Goal: Task Accomplishment & Management: Use online tool/utility

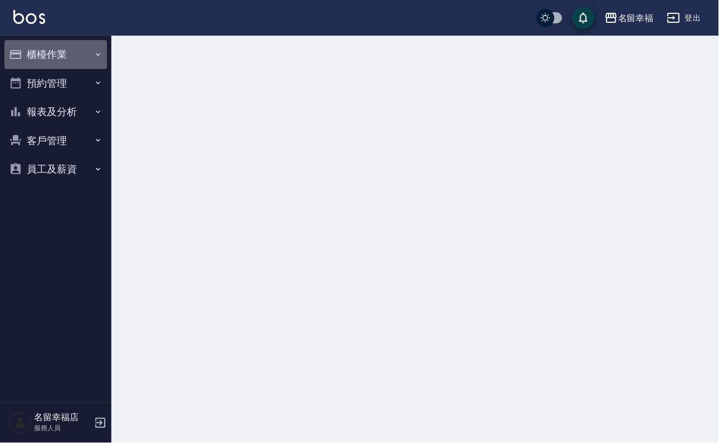
click at [72, 63] on button "櫃檯作業" at bounding box center [55, 54] width 102 height 29
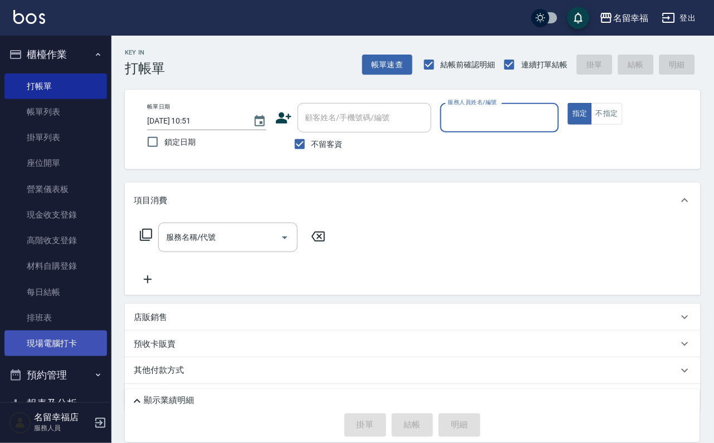
drag, startPoint x: 75, startPoint y: 359, endPoint x: 89, endPoint y: 372, distance: 18.1
click at [75, 356] on link "現場電腦打卡" at bounding box center [55, 344] width 102 height 26
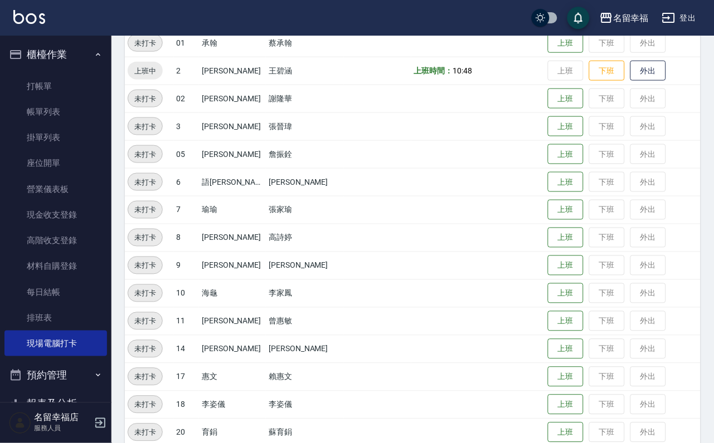
scroll to position [251, 0]
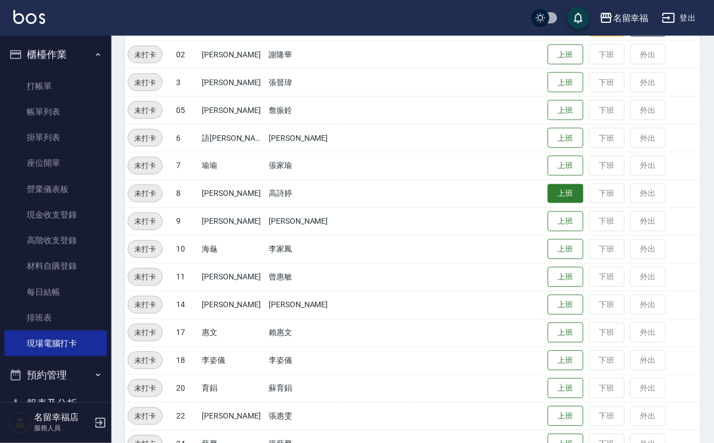
click at [556, 201] on button "上班" at bounding box center [566, 193] width 36 height 19
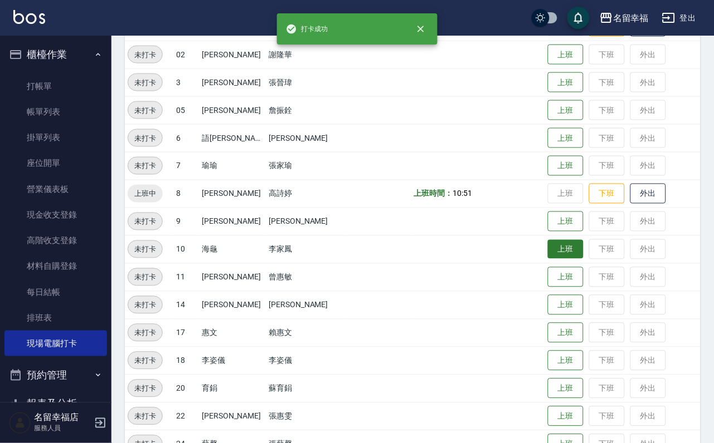
click at [556, 253] on button "上班" at bounding box center [566, 249] width 36 height 19
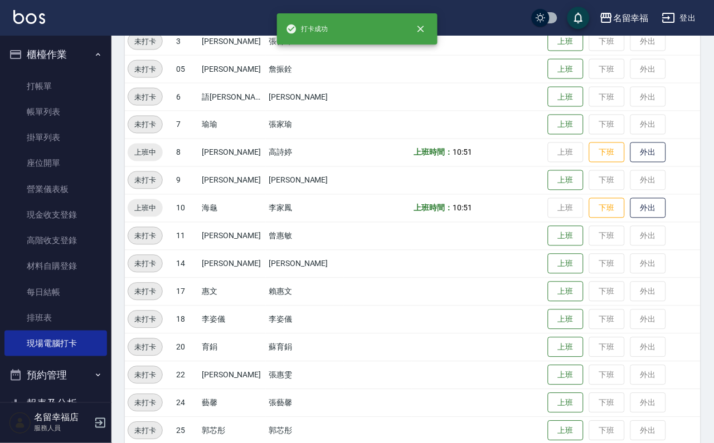
scroll to position [334, 0]
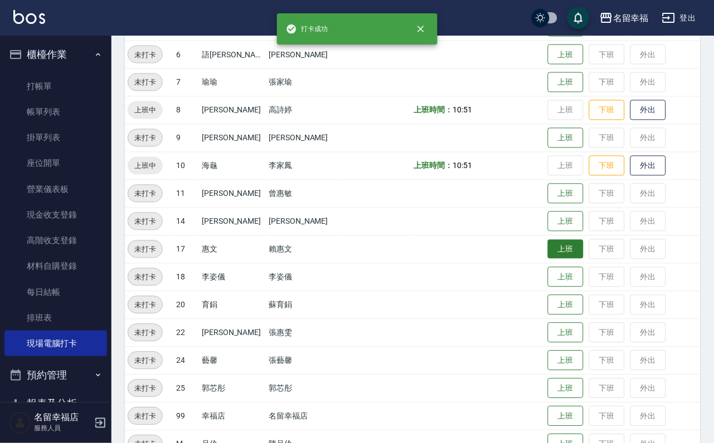
click at [558, 252] on button "上班" at bounding box center [566, 249] width 36 height 19
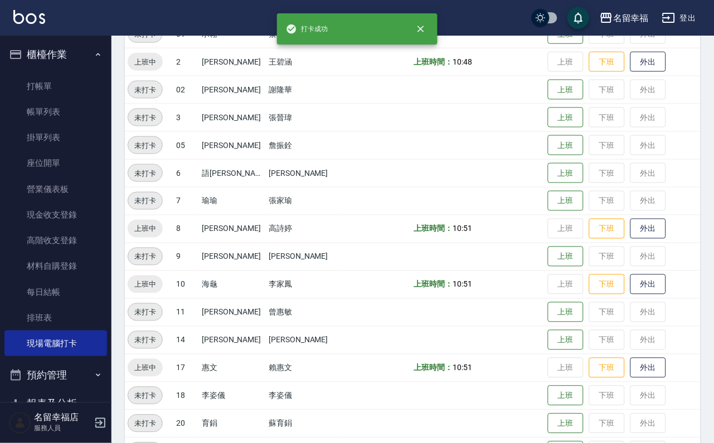
scroll to position [0, 0]
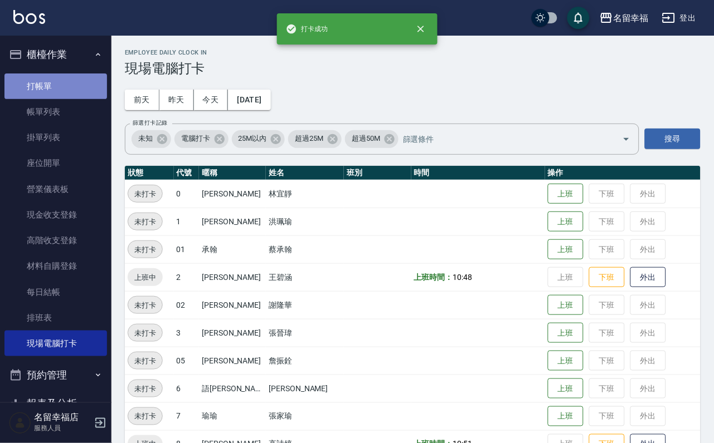
click at [58, 95] on link "打帳單" at bounding box center [55, 87] width 102 height 26
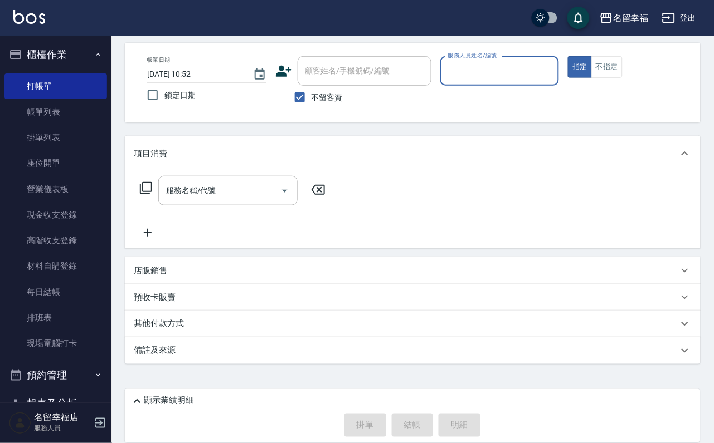
scroll to position [66, 0]
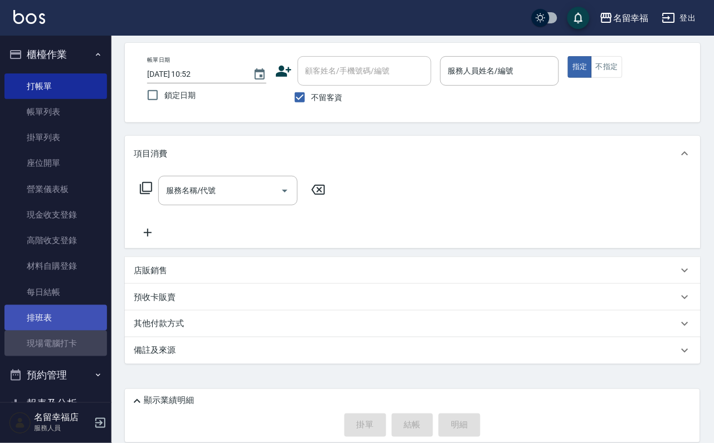
drag, startPoint x: 65, startPoint y: 359, endPoint x: 74, endPoint y: 350, distance: 13.0
click at [63, 356] on link "現場電腦打卡" at bounding box center [55, 344] width 102 height 26
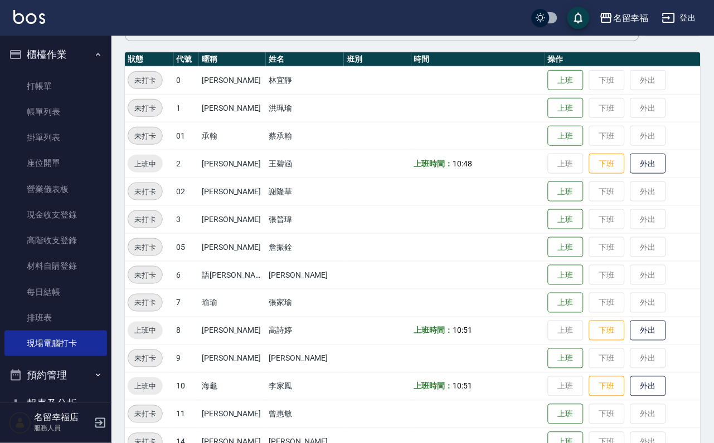
scroll to position [251, 0]
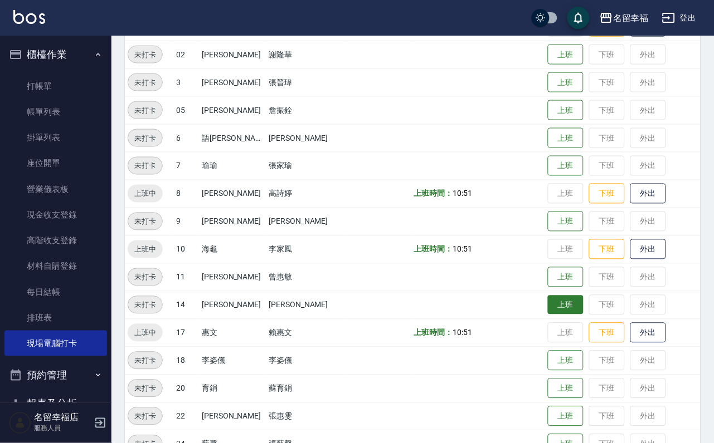
click at [555, 310] on button "上班" at bounding box center [566, 305] width 36 height 19
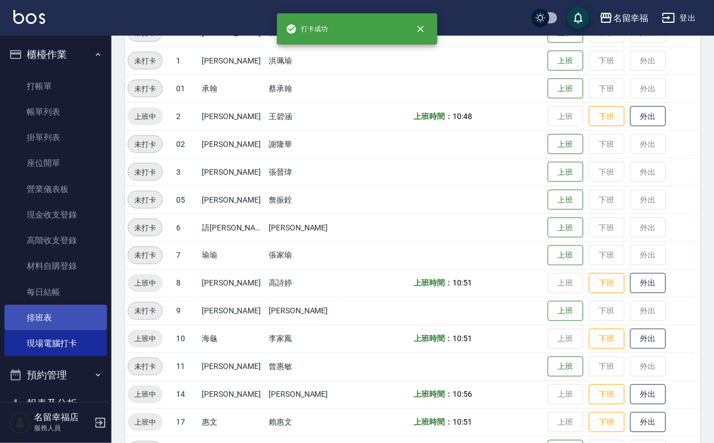
scroll to position [0, 0]
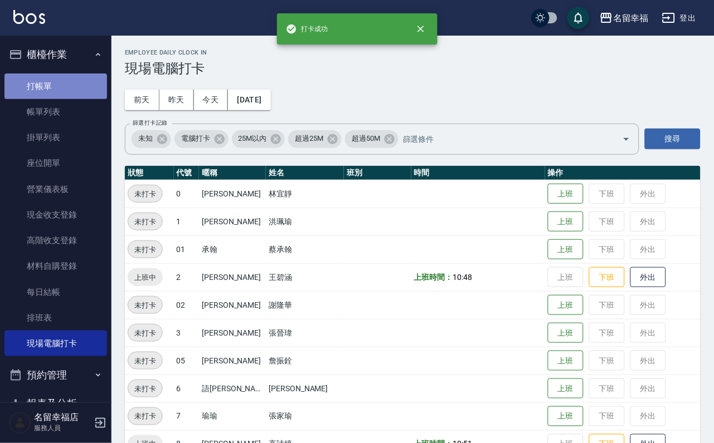
click at [79, 91] on link "打帳單" at bounding box center [55, 87] width 102 height 26
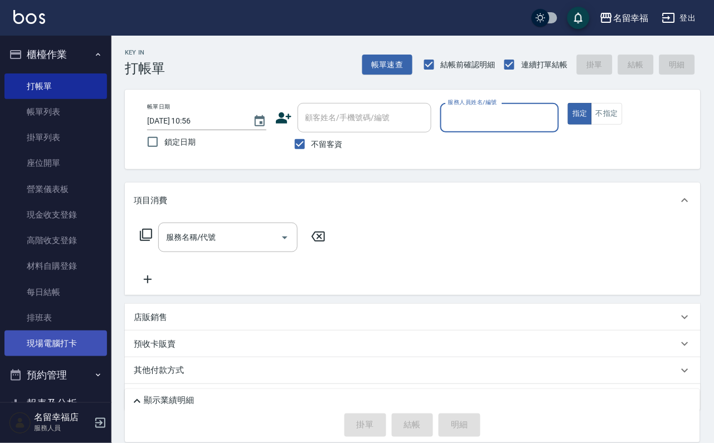
click at [53, 356] on link "現場電腦打卡" at bounding box center [55, 344] width 102 height 26
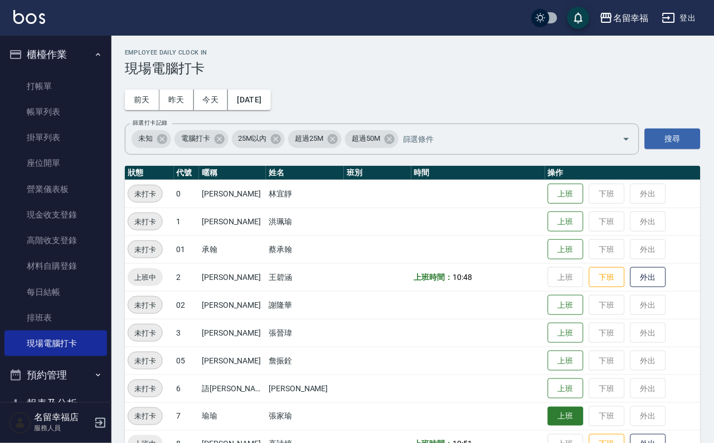
click at [549, 417] on button "上班" at bounding box center [566, 416] width 36 height 19
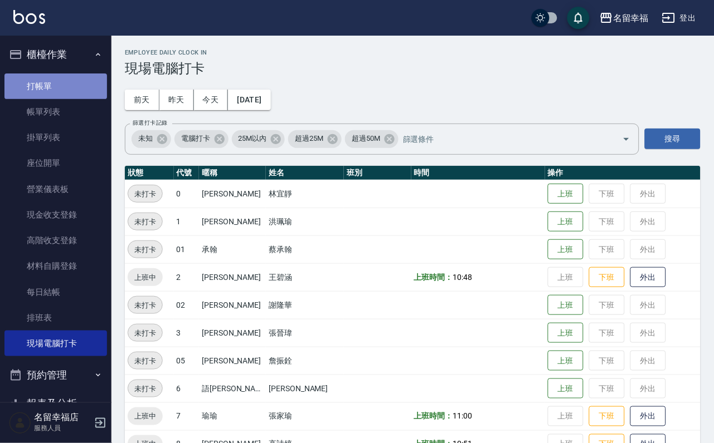
click at [76, 88] on link "打帳單" at bounding box center [55, 87] width 102 height 26
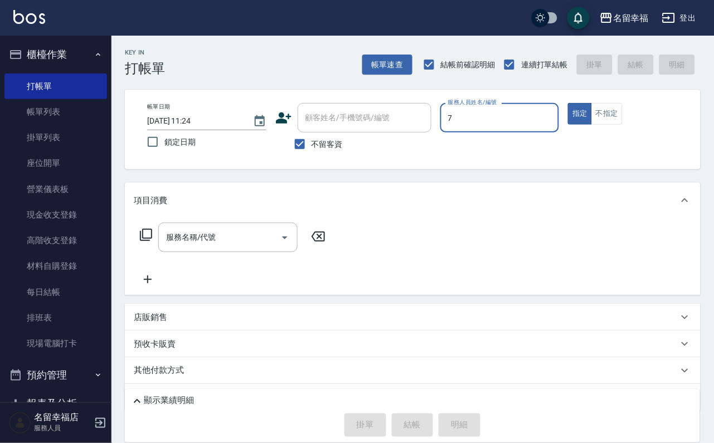
type input "[PERSON_NAME]-7"
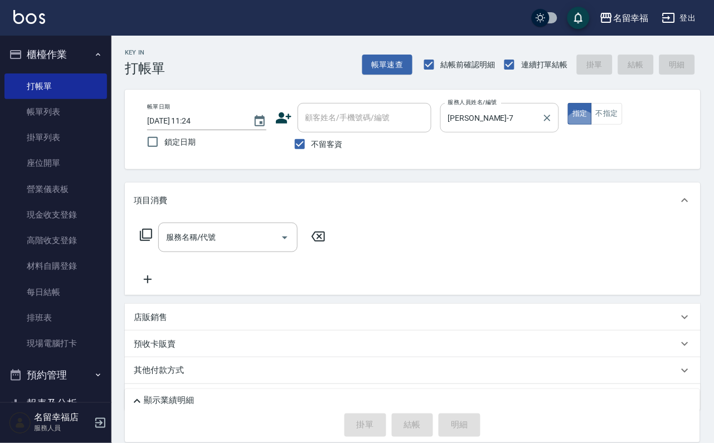
type button "true"
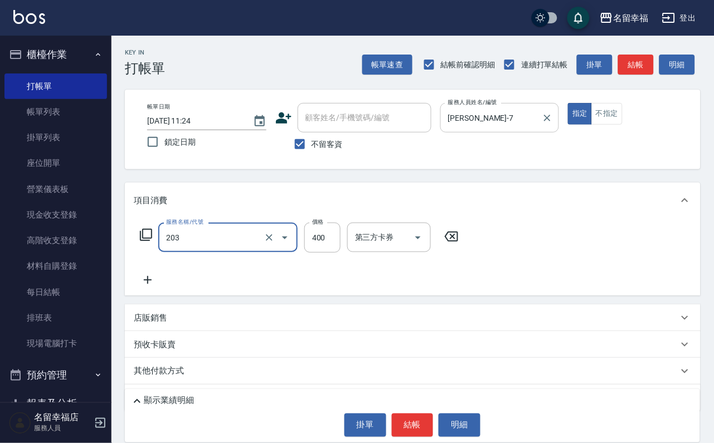
type input "指定單剪(203)"
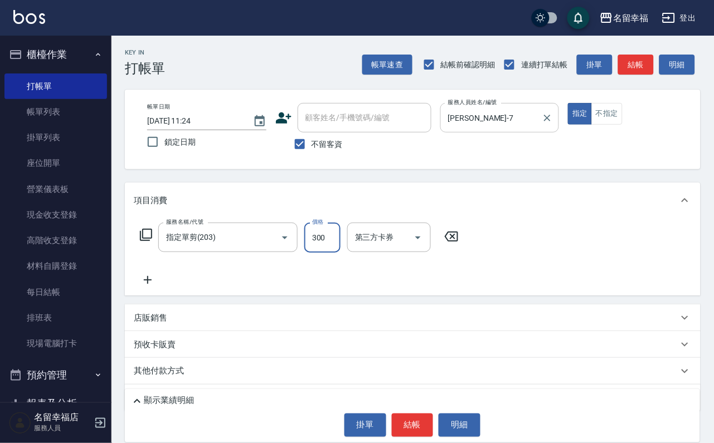
type input "300"
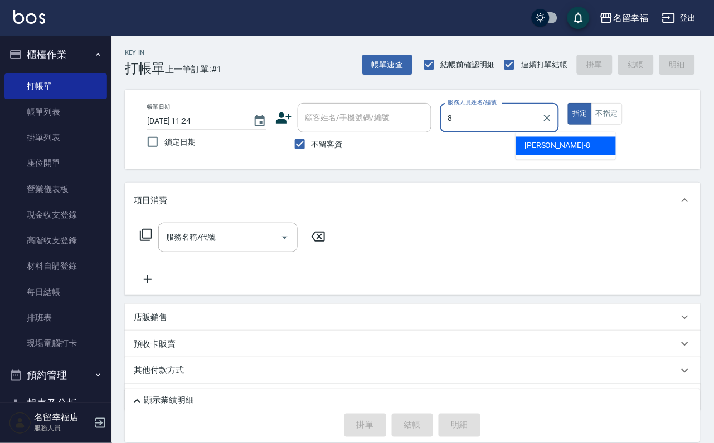
type input "[PERSON_NAME]-8"
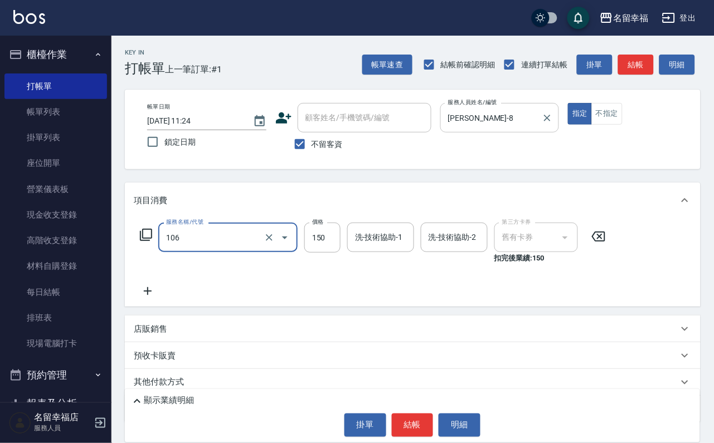
type input "洗髮券抵用(106)"
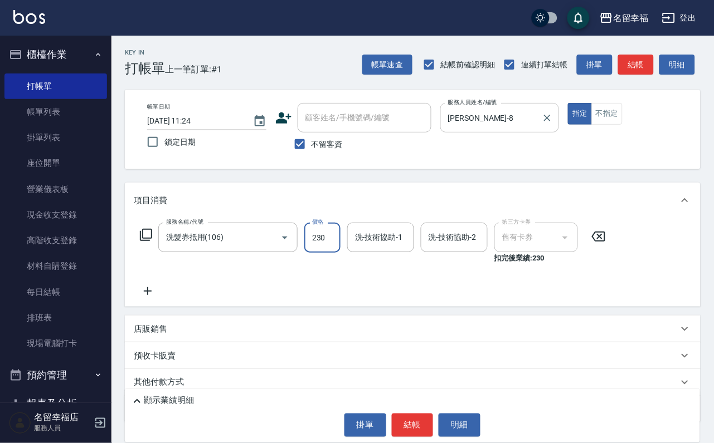
type input "230"
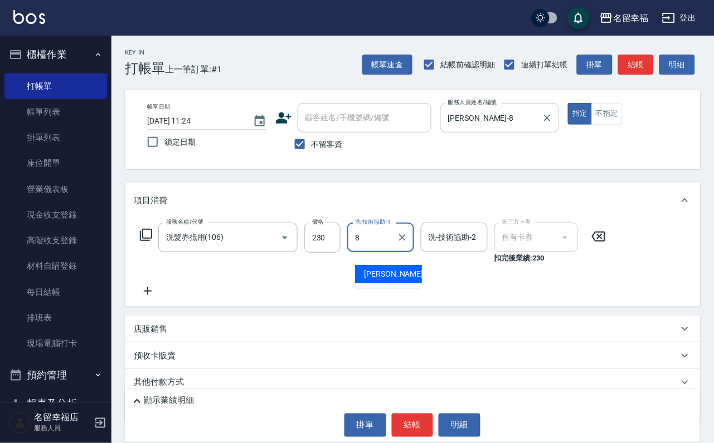
type input "[PERSON_NAME]-8"
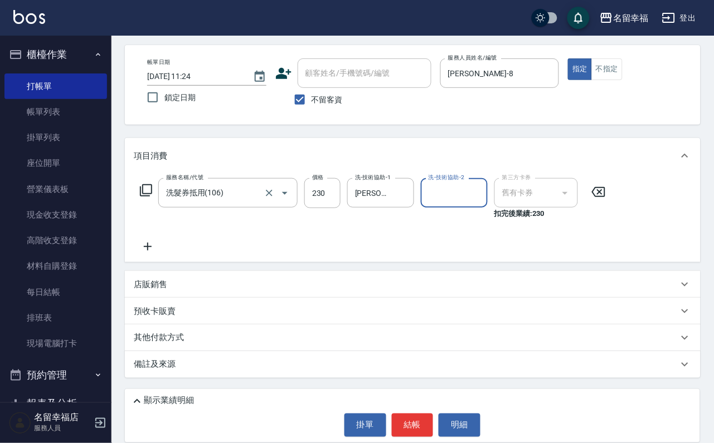
scroll to position [75, 0]
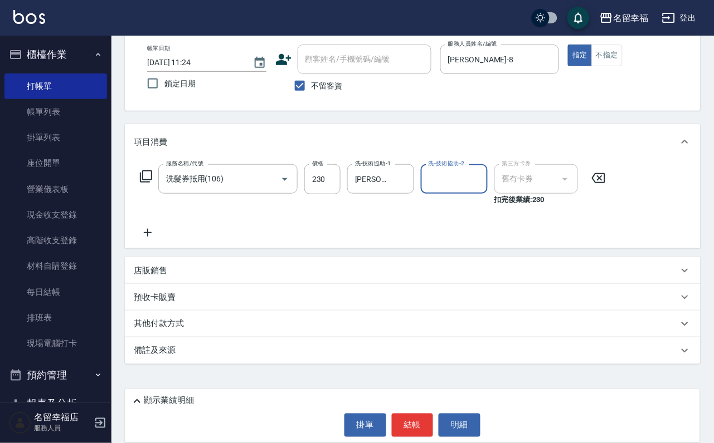
click at [227, 275] on div "店販銷售" at bounding box center [406, 271] width 544 height 12
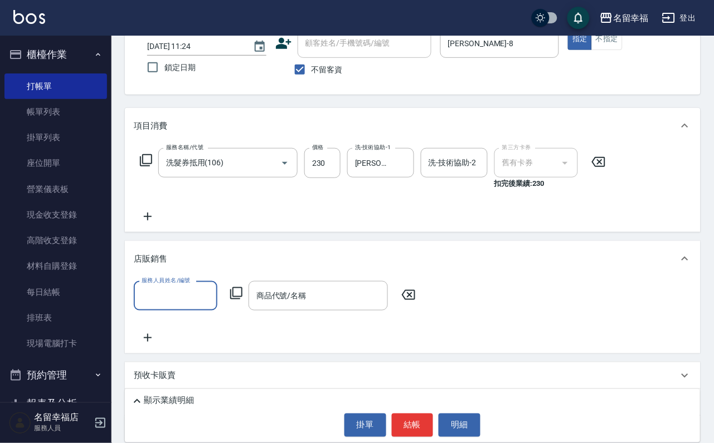
scroll to position [0, 0]
type input "[PERSON_NAME]-8"
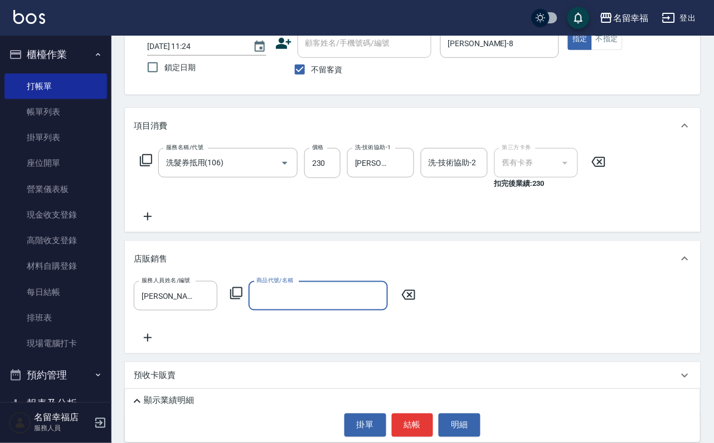
click at [251, 305] on div "服務人員姓名/編號 [PERSON_NAME]-8 服務人員姓名/編號 商品代號/名稱 商品代號/名稱" at bounding box center [278, 296] width 289 height 30
click at [243, 300] on icon at bounding box center [235, 293] width 13 height 13
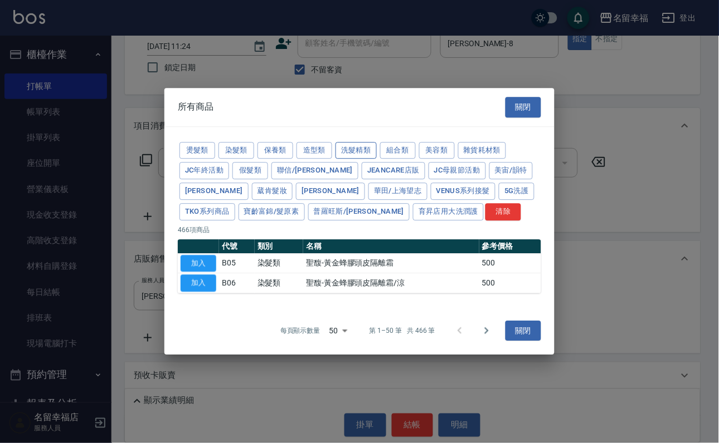
click at [377, 142] on button "洗髮精類" at bounding box center [355, 150] width 41 height 17
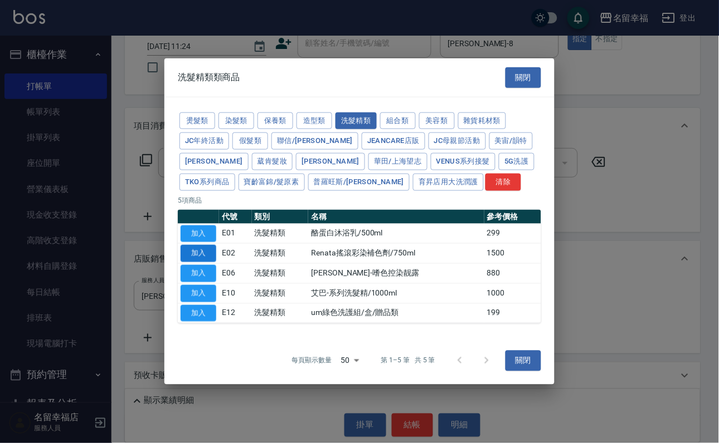
click at [214, 262] on button "加入" at bounding box center [198, 253] width 36 height 17
type input "Renata搖滾彩染補色劑/750ml"
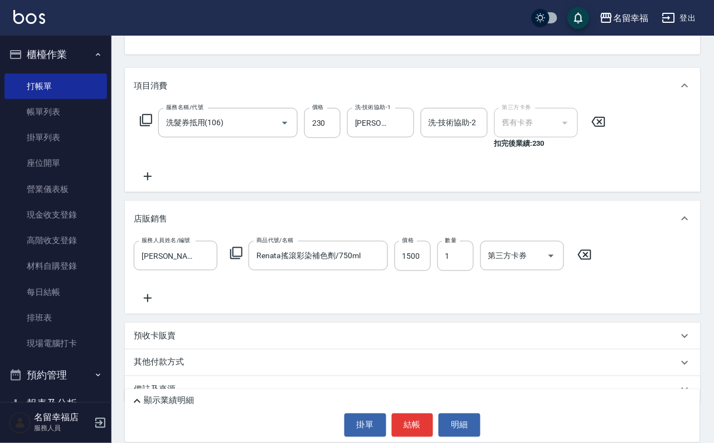
scroll to position [181, 0]
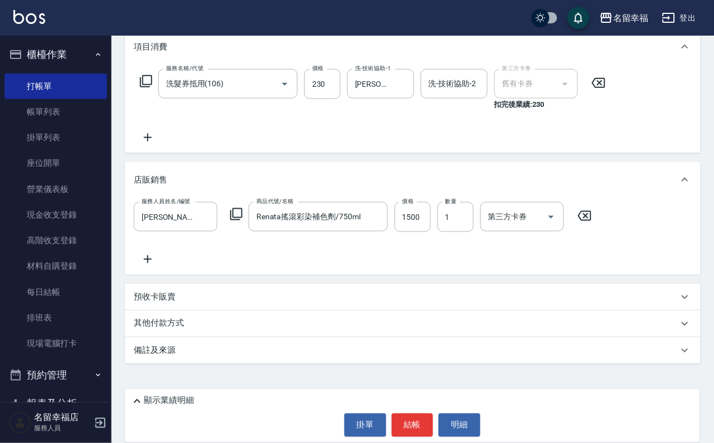
click at [210, 296] on div "預收卡販賣" at bounding box center [406, 298] width 544 height 12
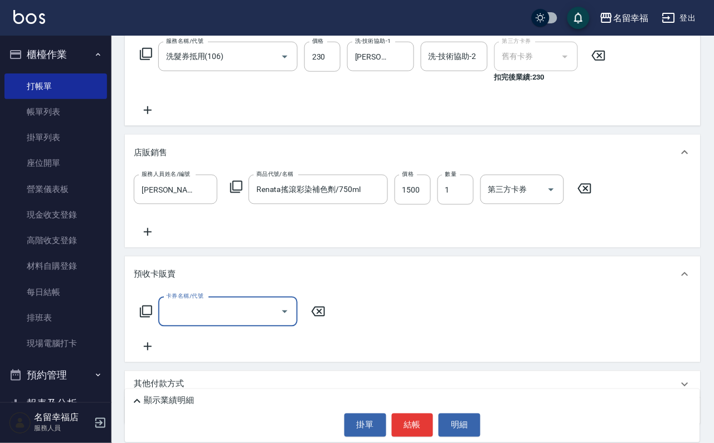
scroll to position [0, 0]
click at [152, 318] on icon at bounding box center [146, 312] width 12 height 12
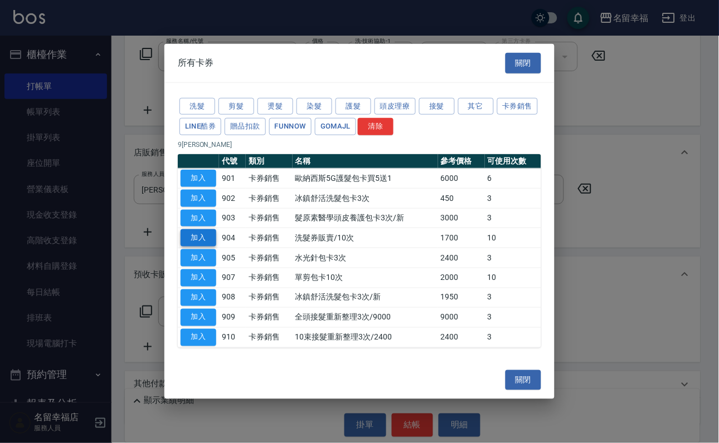
click at [202, 239] on button "加入" at bounding box center [198, 237] width 36 height 17
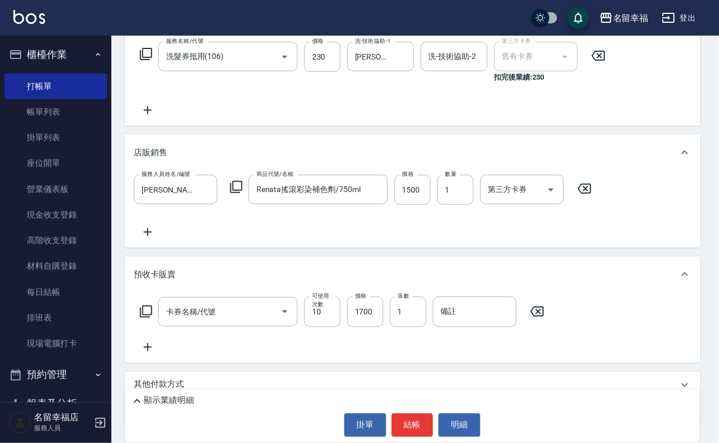
type input "洗髮券販賣/10次(904)"
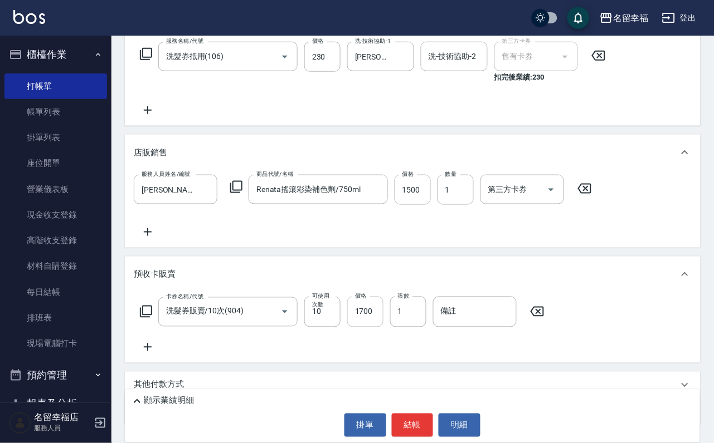
click at [381, 327] on input "1700" at bounding box center [365, 312] width 36 height 30
type input "2300"
click at [411, 422] on button "結帳" at bounding box center [413, 425] width 42 height 23
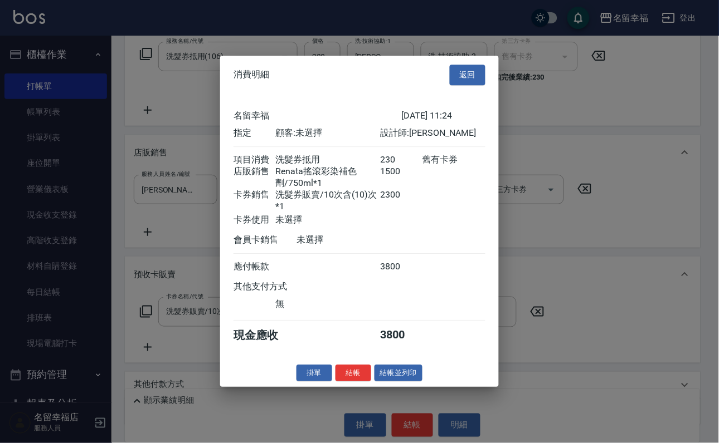
scroll to position [148, 0]
click at [346, 382] on button "結帳" at bounding box center [353, 373] width 36 height 17
type input "[DATE] 11:44"
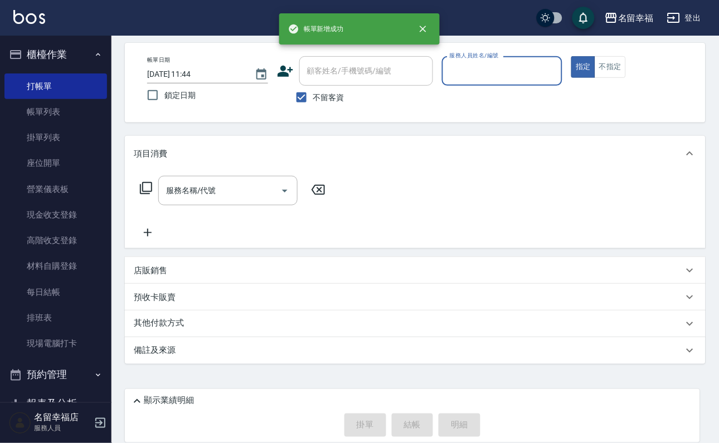
scroll to position [0, 0]
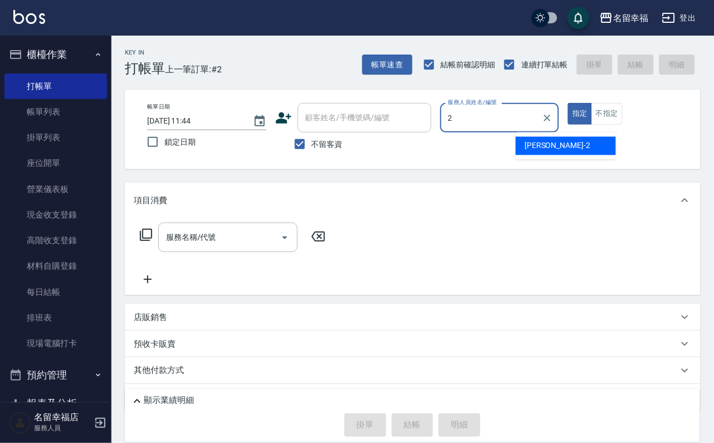
type input "碧涵-2"
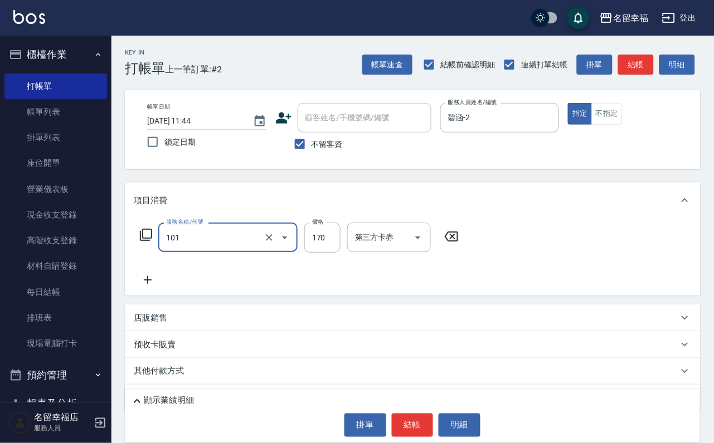
type input "洗髮(101)"
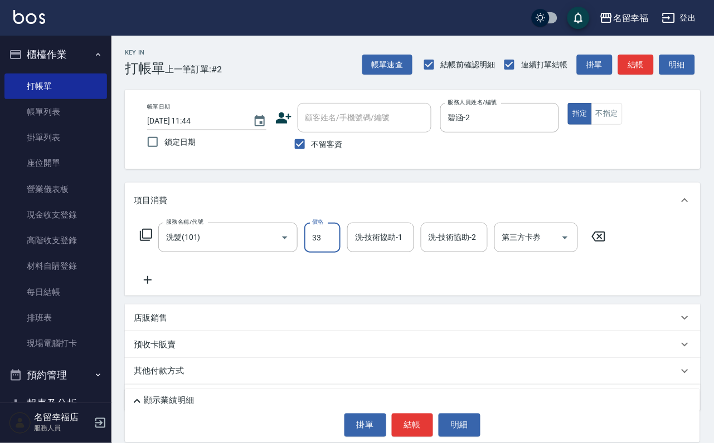
click at [340, 247] on input "33" at bounding box center [322, 238] width 36 height 30
type input "330"
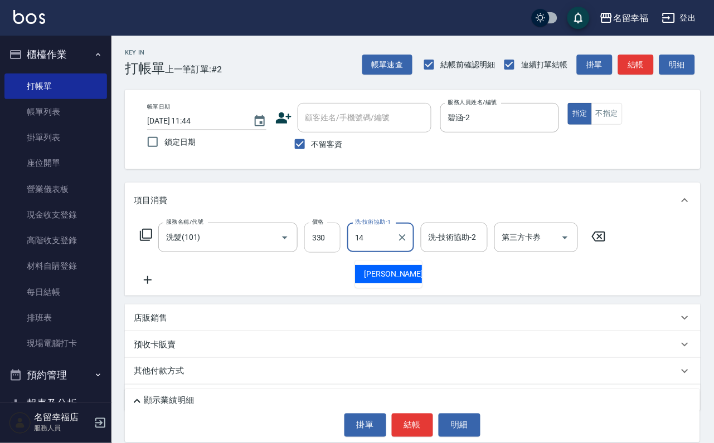
type input "[PERSON_NAME]-14"
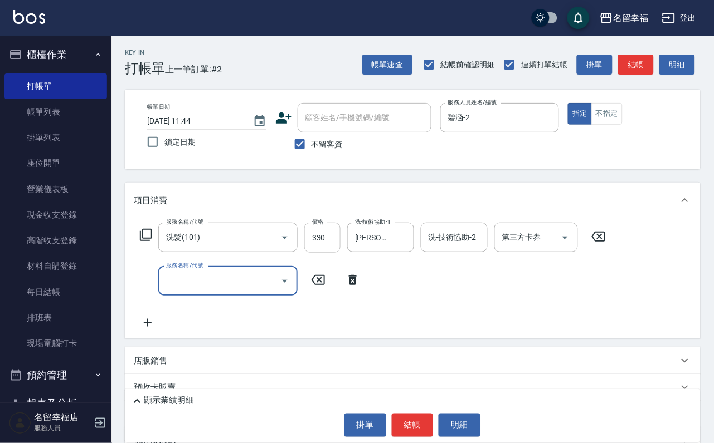
type input "0"
type input "潤絲(801)"
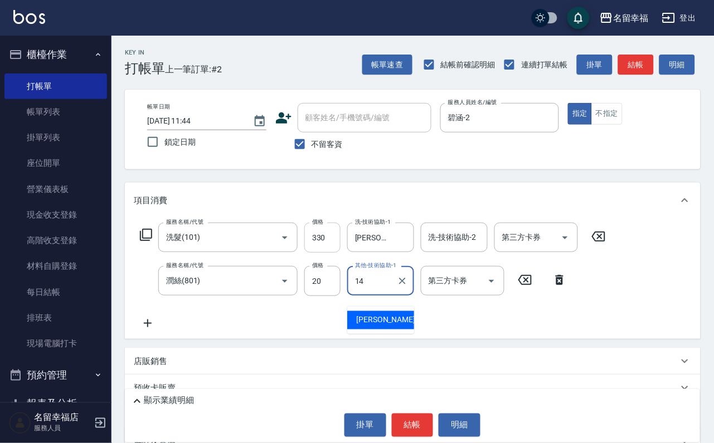
type input "[PERSON_NAME]-14"
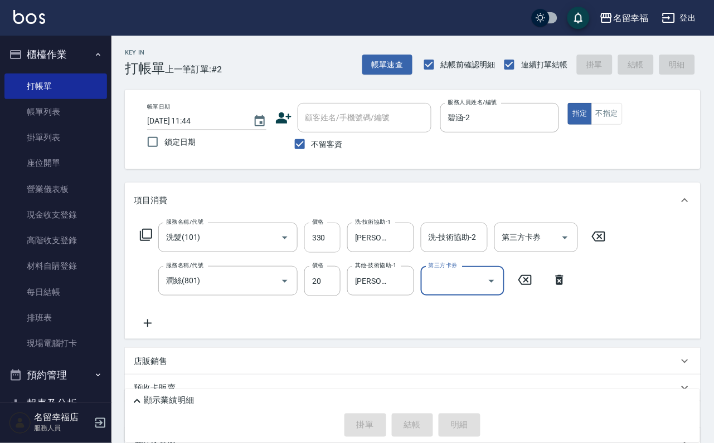
type input "[DATE] 11:45"
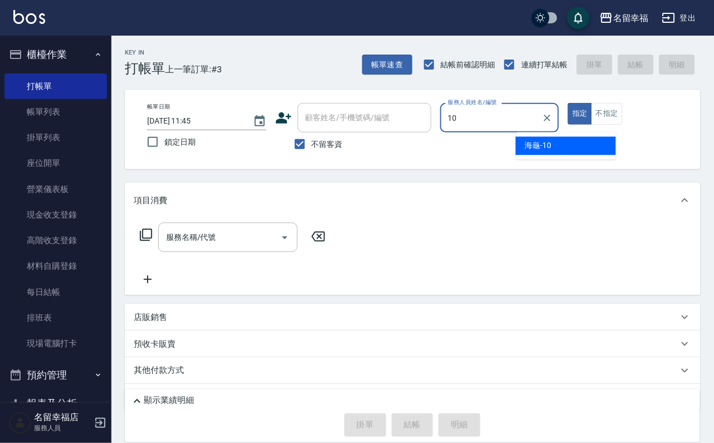
type input "海龜-10"
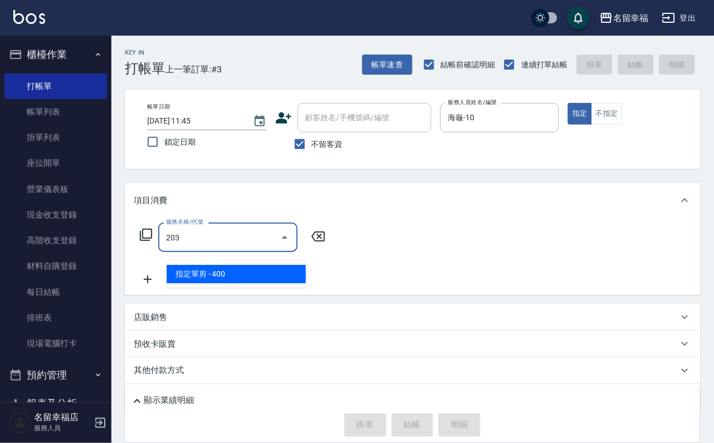
type input "指定單剪(203)"
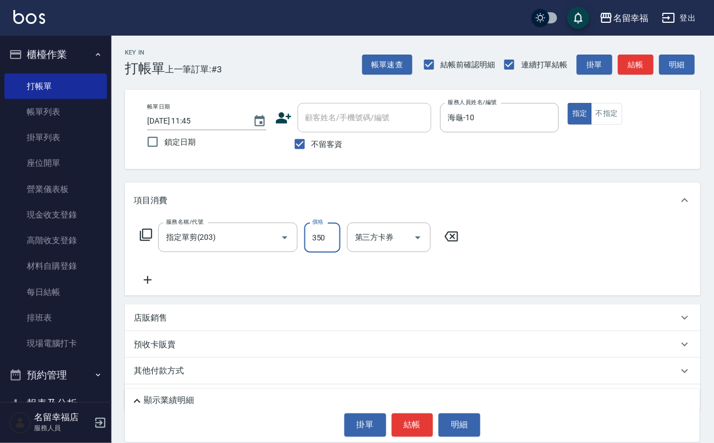
type input "350"
click at [402, 428] on button "結帳" at bounding box center [413, 425] width 42 height 23
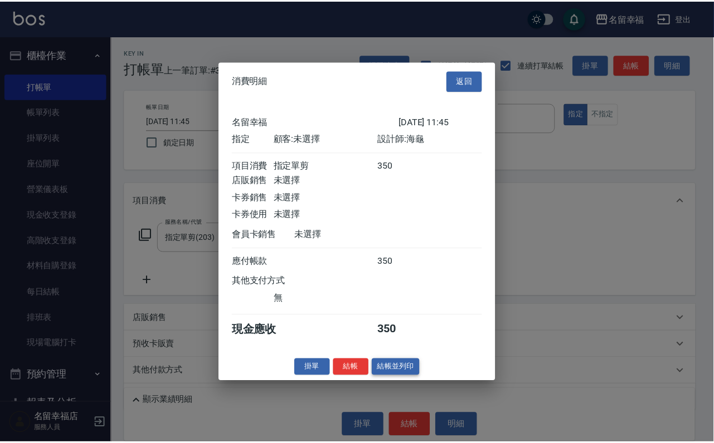
scroll to position [138, 0]
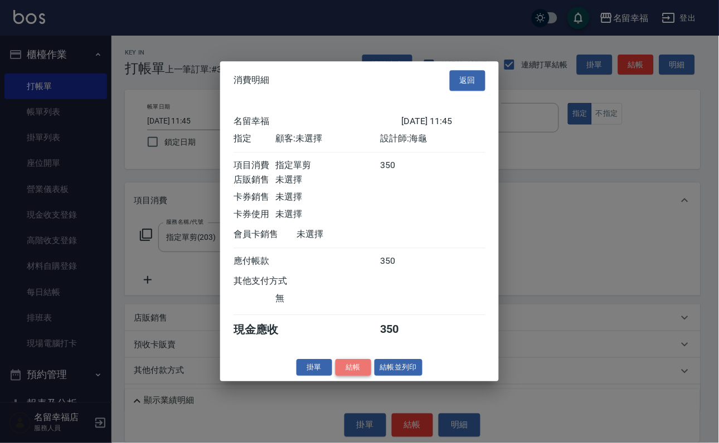
click at [335, 377] on button "結帳" at bounding box center [353, 367] width 36 height 17
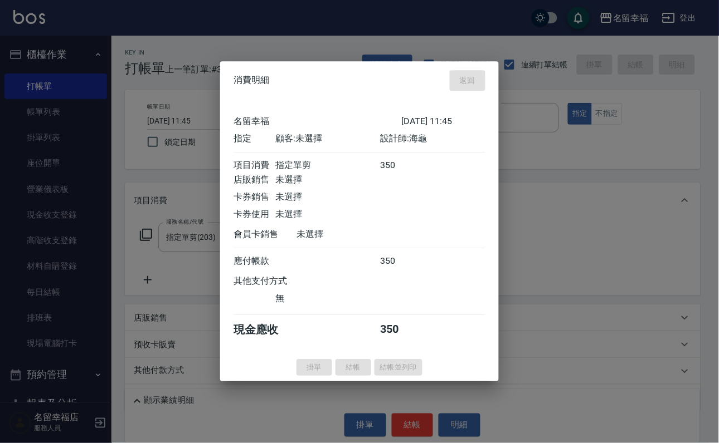
type input "[DATE] 12:05"
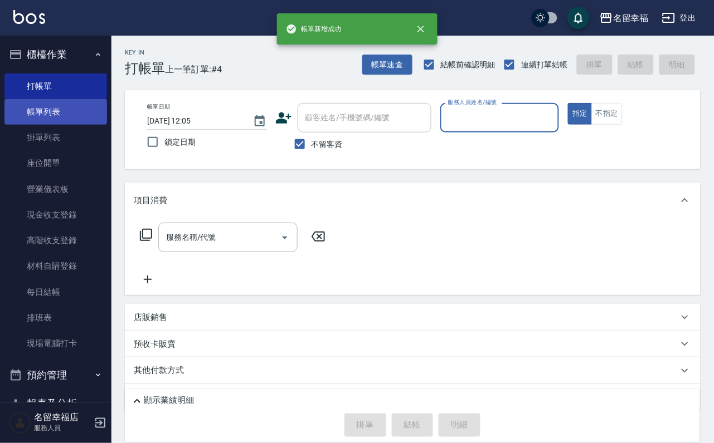
click at [56, 123] on link "帳單列表" at bounding box center [55, 112] width 102 height 26
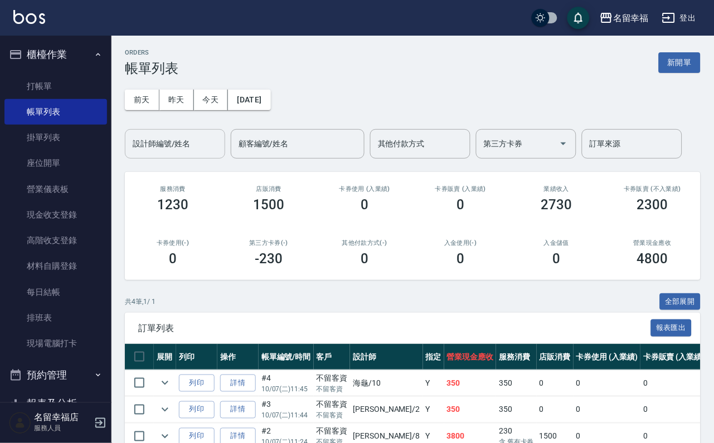
click at [169, 99] on button "昨天" at bounding box center [176, 100] width 35 height 21
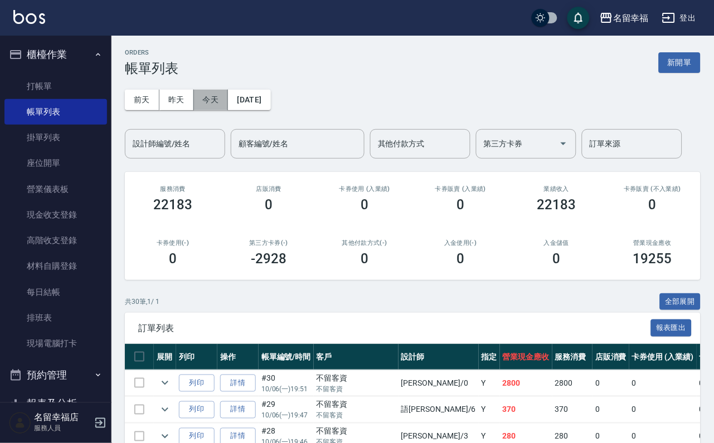
click at [215, 100] on button "今天" at bounding box center [211, 100] width 35 height 21
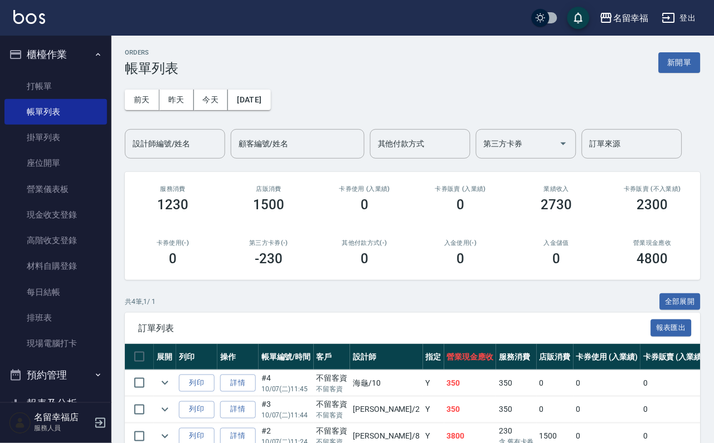
click at [190, 152] on input "設計師編號/姓名" at bounding box center [175, 143] width 90 height 19
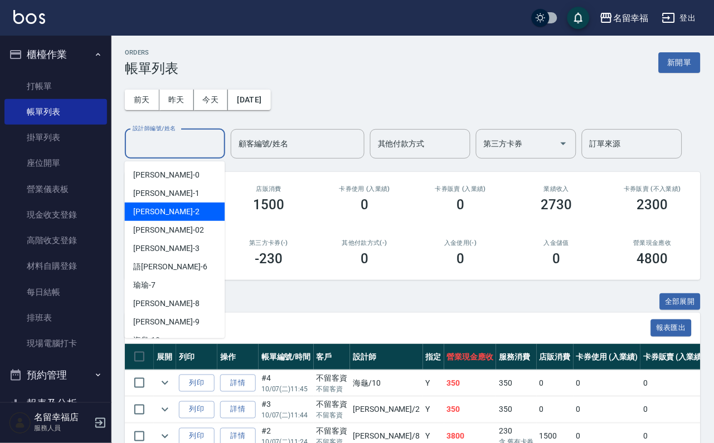
click at [162, 213] on div "[PERSON_NAME] -2" at bounding box center [175, 212] width 100 height 18
type input "碧涵-2"
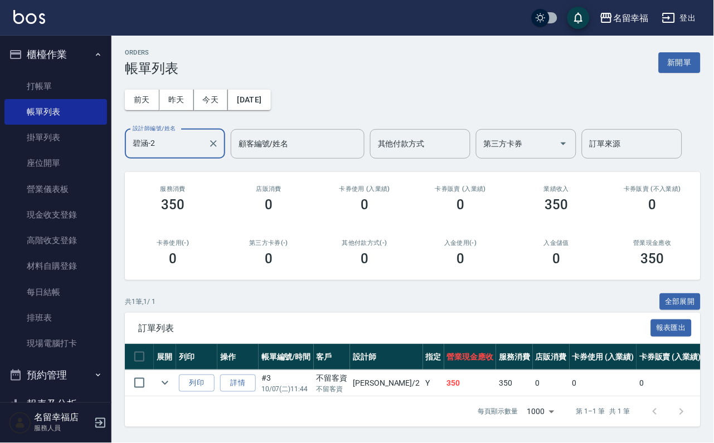
scroll to position [58, 0]
click at [43, 80] on link "打帳單" at bounding box center [55, 87] width 102 height 26
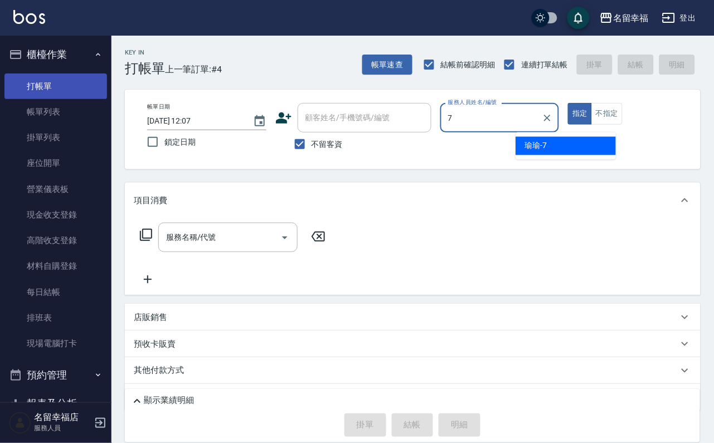
type input "[PERSON_NAME]-7"
type button "true"
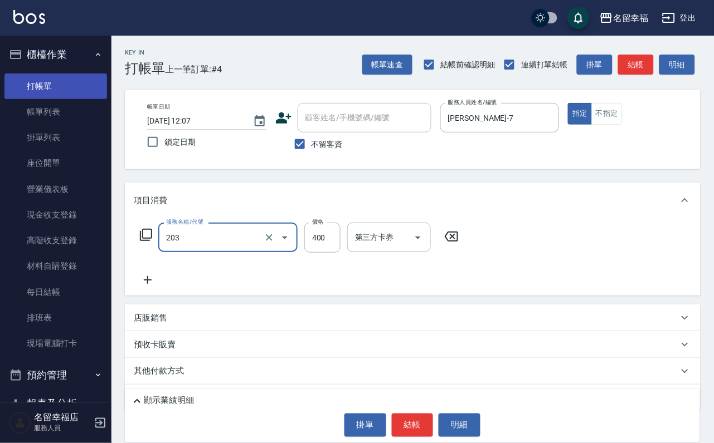
type input "指定單剪(203)"
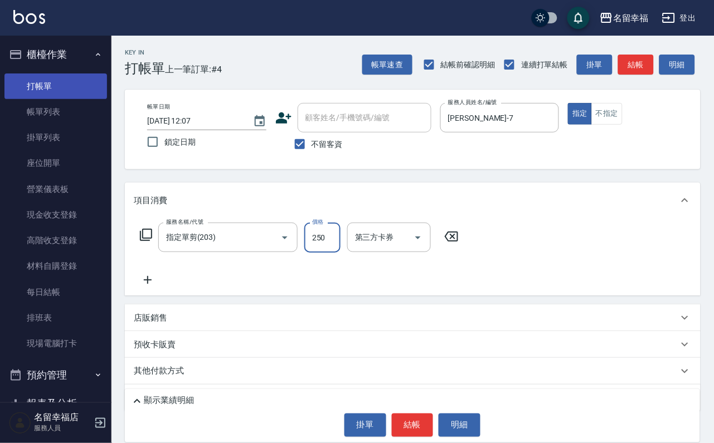
type input "250"
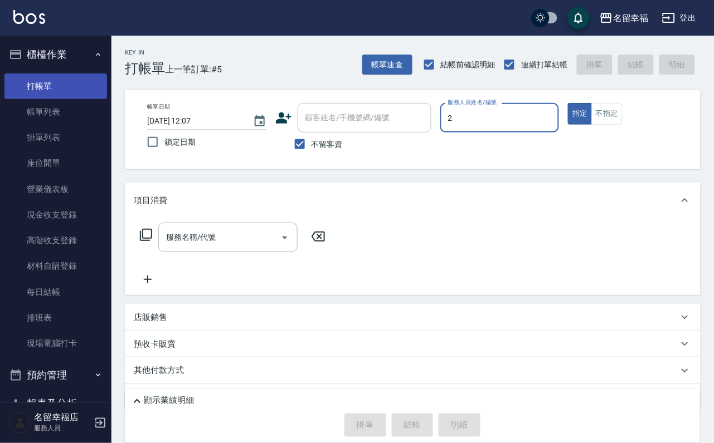
type input "碧涵-2"
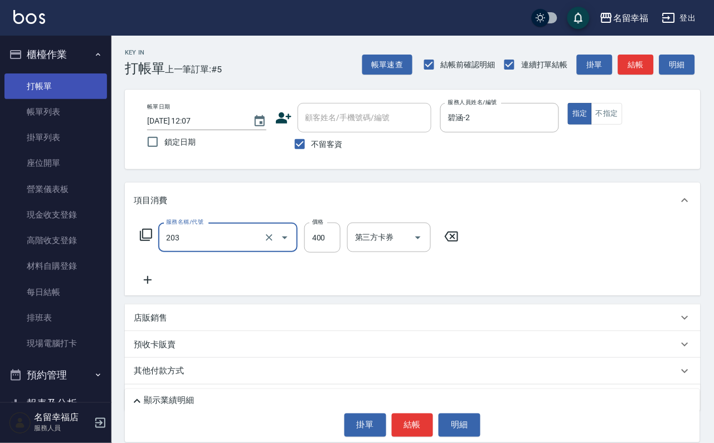
type input "指定單剪(203)"
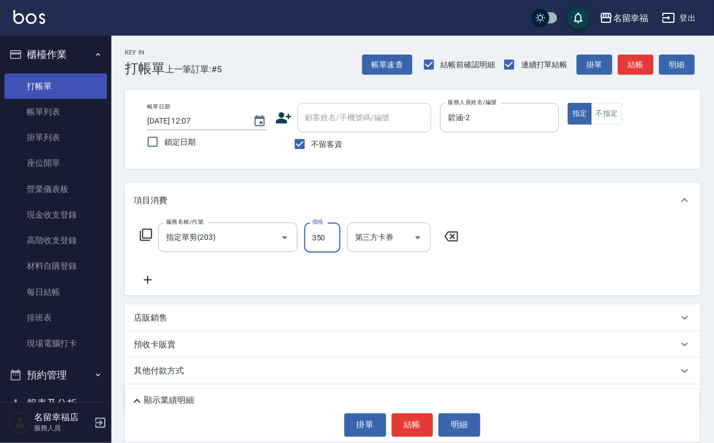
type input "350"
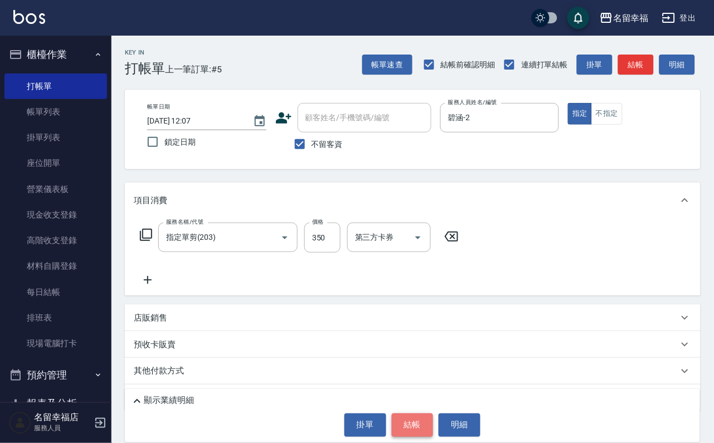
click at [408, 414] on button "結帳" at bounding box center [413, 425] width 42 height 23
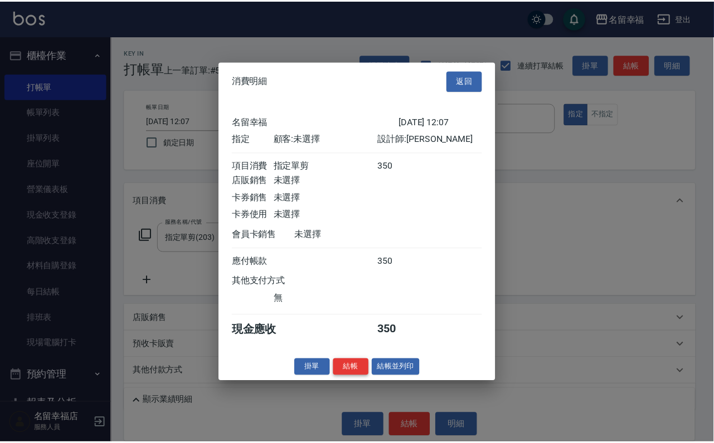
scroll to position [138, 0]
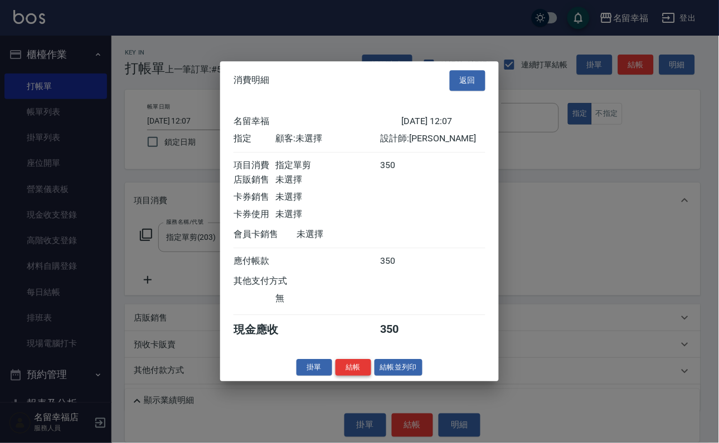
click at [338, 377] on button "結帳" at bounding box center [353, 367] width 36 height 17
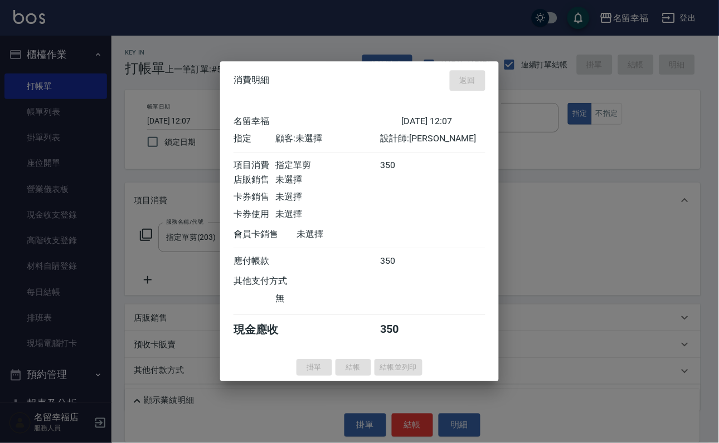
type input "[DATE] 12:21"
